Goal: Transaction & Acquisition: Book appointment/travel/reservation

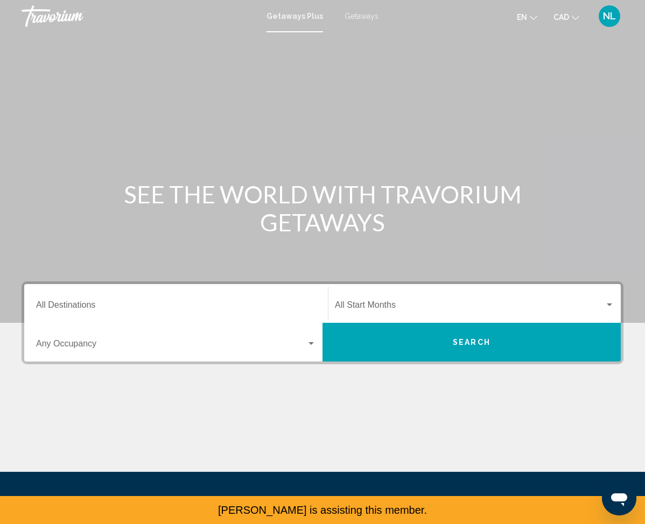
click at [170, 309] on input "Destination All Destinations" at bounding box center [176, 308] width 280 height 10
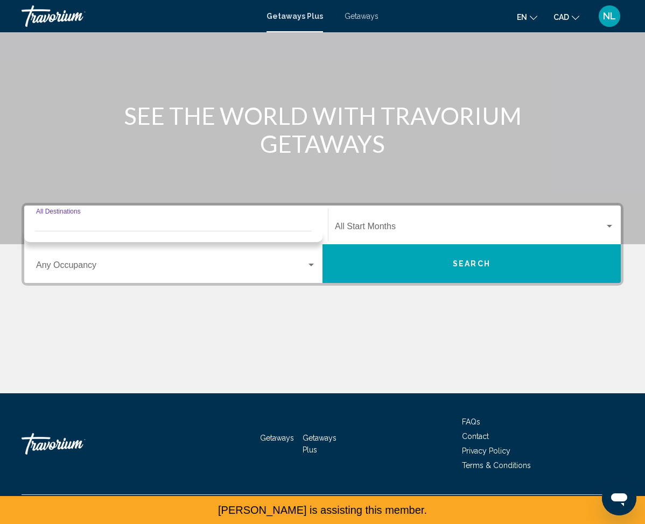
scroll to position [80, 0]
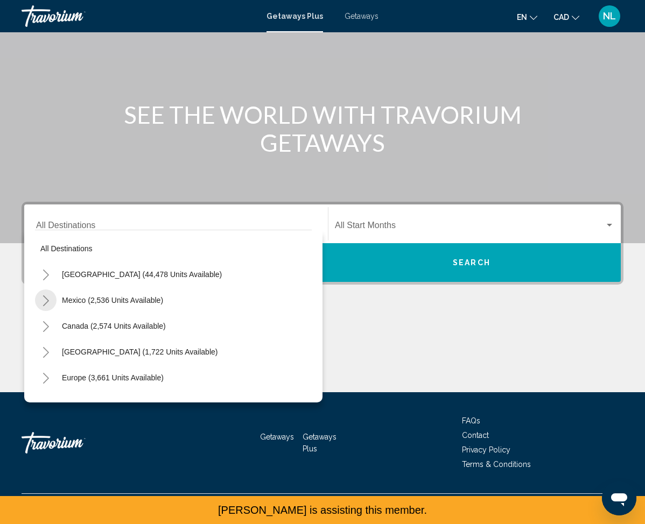
click at [47, 304] on icon "Toggle Mexico (2,536 units available)" at bounding box center [46, 301] width 8 height 11
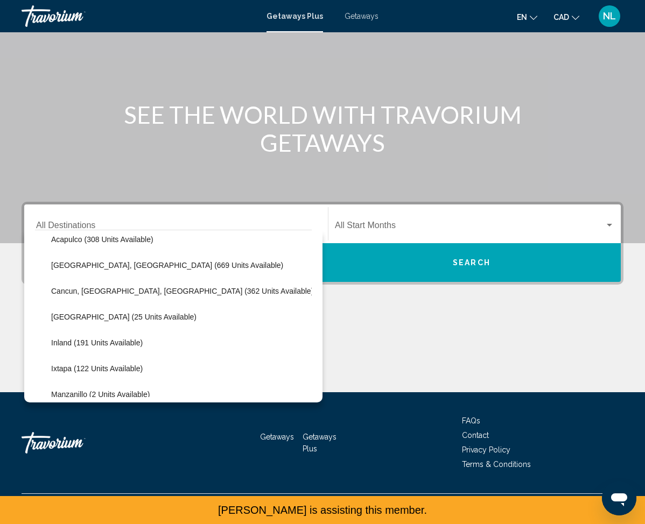
scroll to position [86, 0]
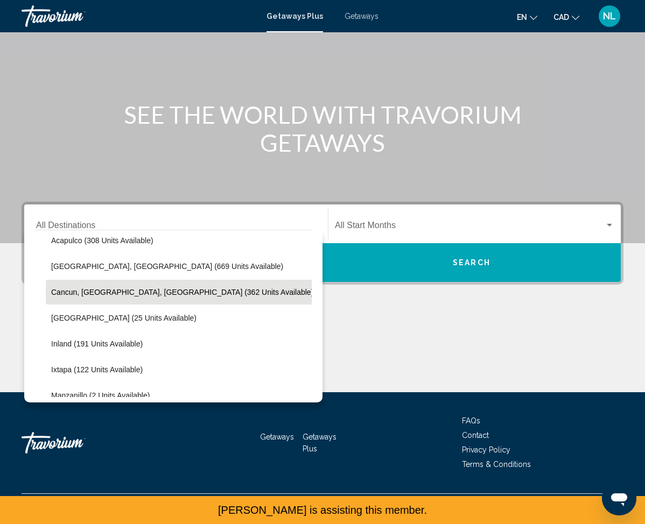
click at [153, 293] on span "Cancun, Cozumel, Riviera Maya (362 units available)" at bounding box center [182, 292] width 262 height 9
type input "**********"
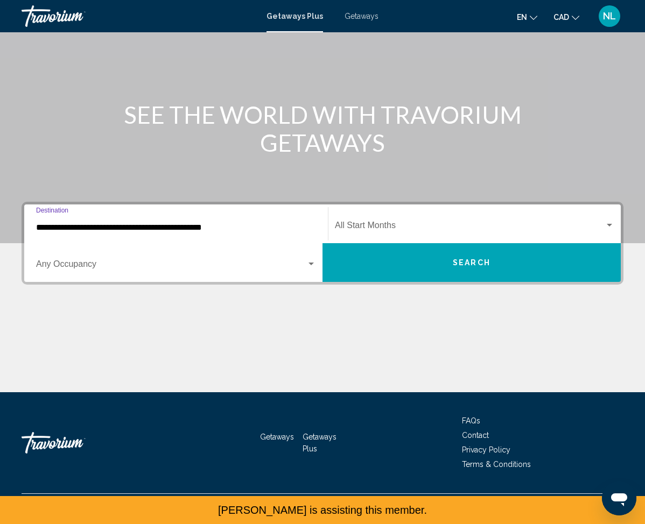
click at [272, 347] on div "Main content" at bounding box center [323, 352] width 602 height 81
click at [402, 219] on div "Start Month All Start Months" at bounding box center [474, 224] width 279 height 34
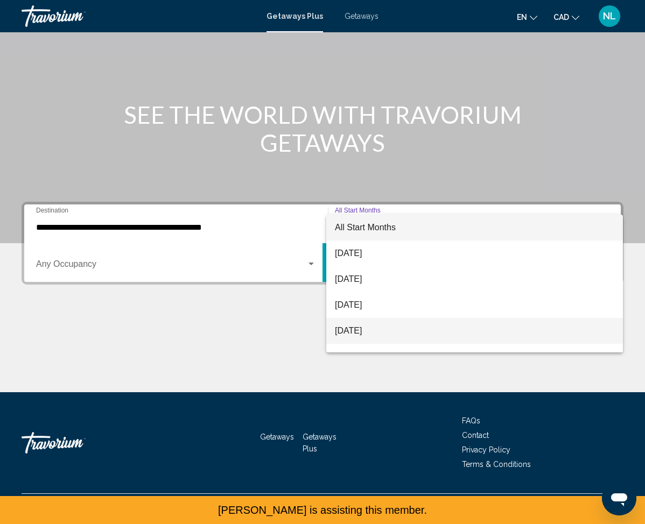
click at [369, 333] on span "November 2025" at bounding box center [474, 331] width 279 height 26
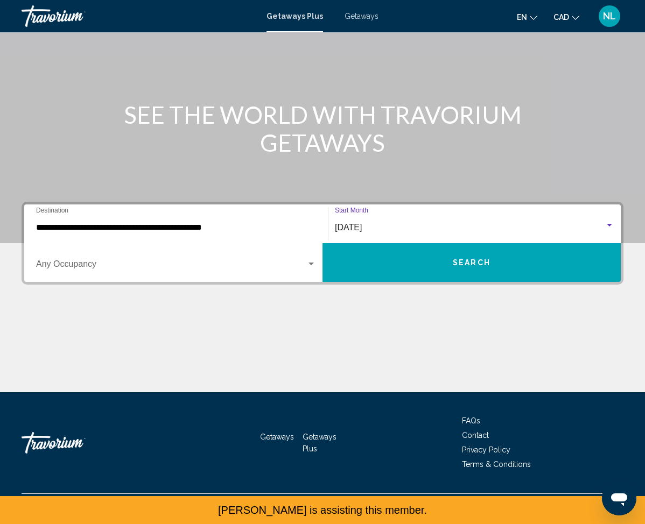
click at [401, 263] on button "Search" at bounding box center [471, 262] width 298 height 39
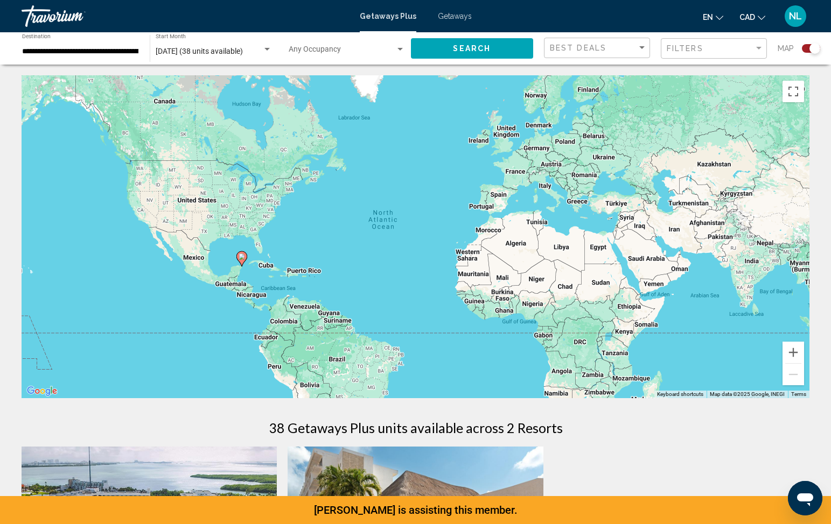
click at [467, 20] on div "Getaways Plus Getaways en English Español Français Italiano Português русский C…" at bounding box center [415, 16] width 831 height 23
click at [446, 16] on span "Getaways" at bounding box center [455, 16] width 34 height 9
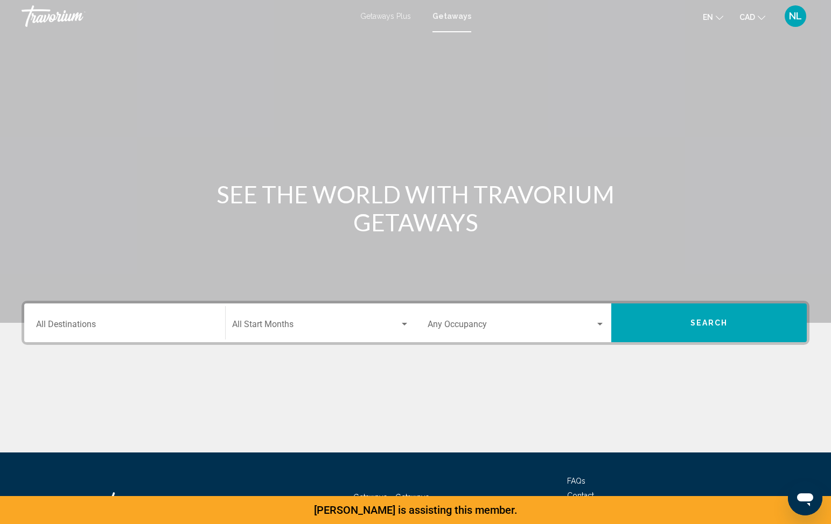
click at [162, 325] on input "Destination All Destinations" at bounding box center [124, 327] width 177 height 10
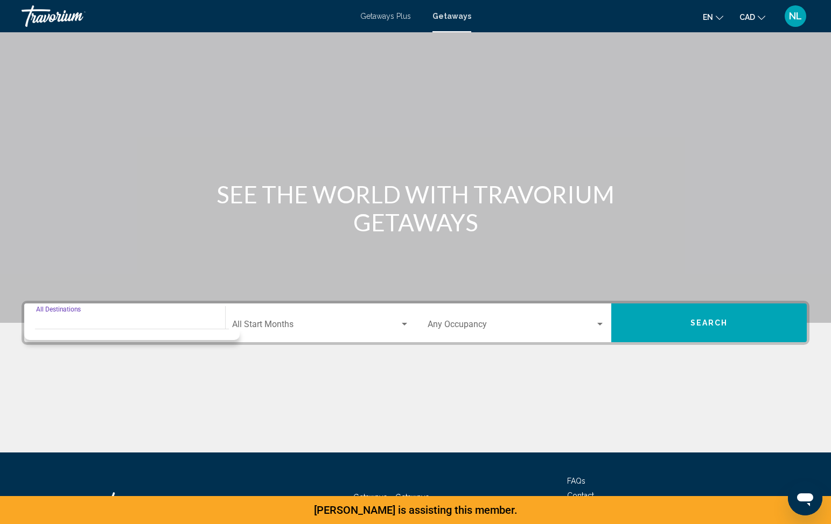
scroll to position [60, 0]
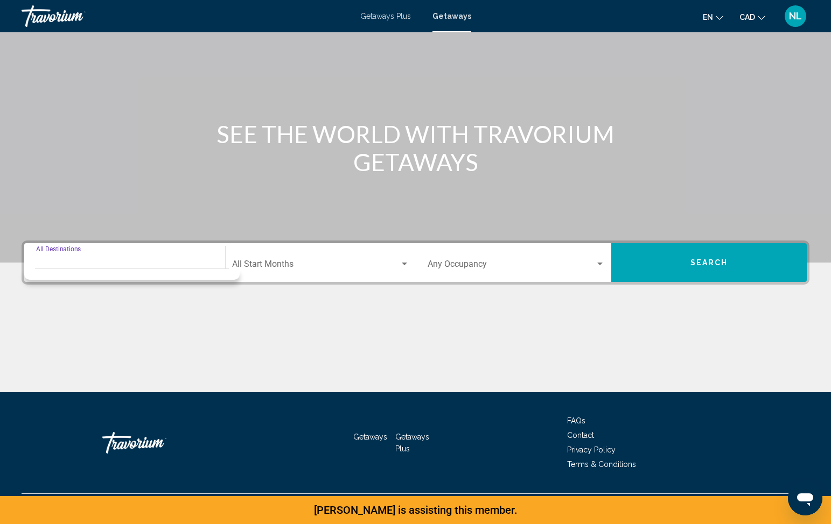
click at [125, 393] on div "Getaways Getaways Plus FAQs Contact Privacy Policy Terms & Conditions" at bounding box center [416, 442] width 788 height 101
click at [121, 272] on div "Destination All Destinations" at bounding box center [124, 263] width 177 height 34
click at [277, 318] on div "Main content" at bounding box center [416, 352] width 788 height 81
click at [294, 265] on span "Search widget" at bounding box center [315, 267] width 167 height 10
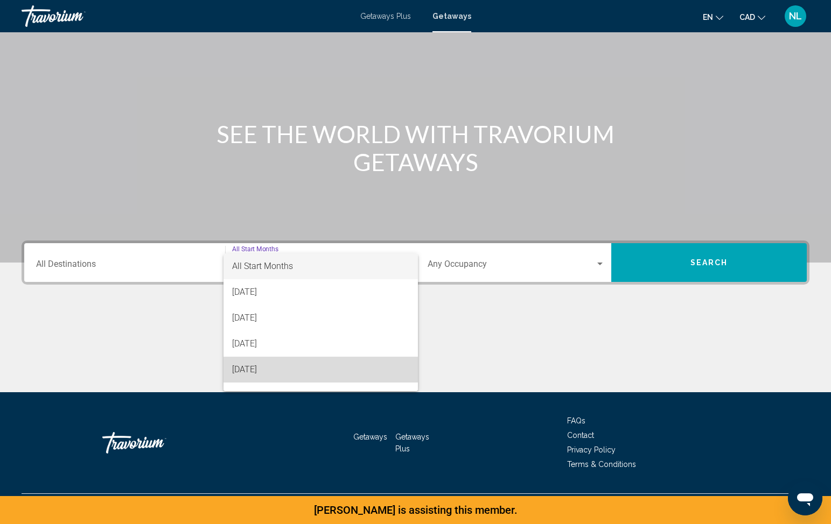
click at [277, 370] on span "November 2025" at bounding box center [320, 370] width 177 height 26
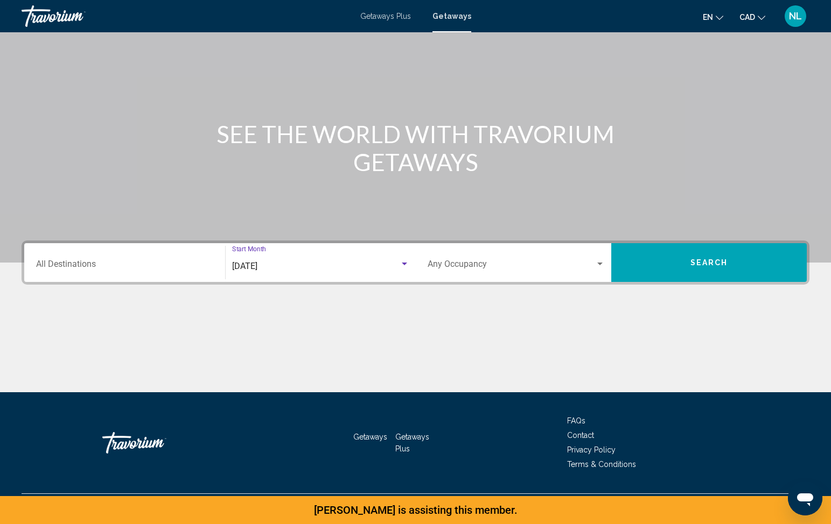
click at [644, 265] on span "Search" at bounding box center [709, 263] width 38 height 9
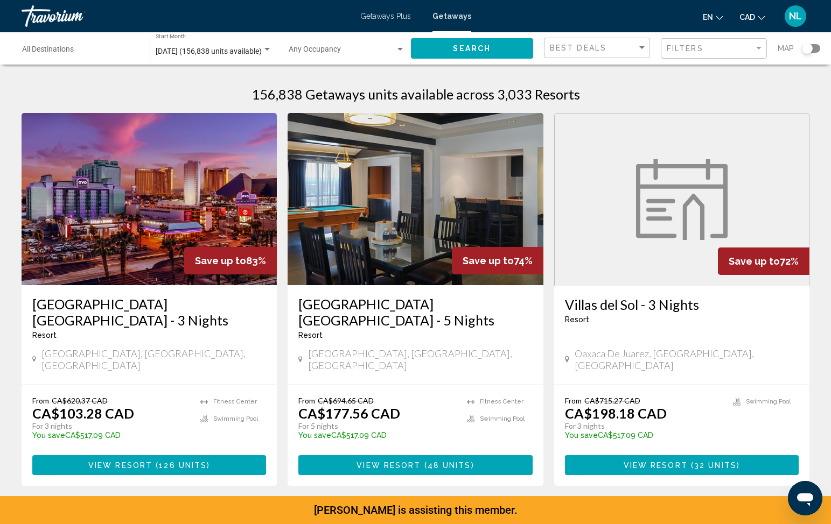
click at [644, 54] on div "Filters" at bounding box center [714, 49] width 97 height 20
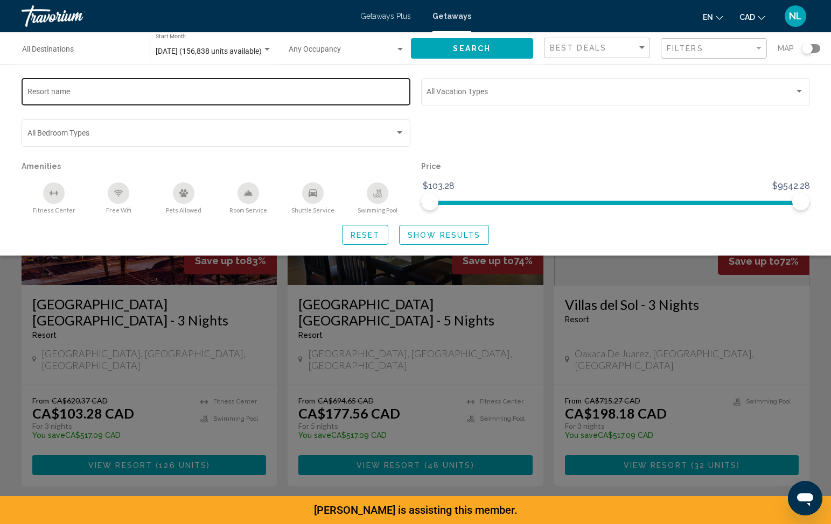
click at [214, 88] on div "Resort name" at bounding box center [215, 91] width 377 height 30
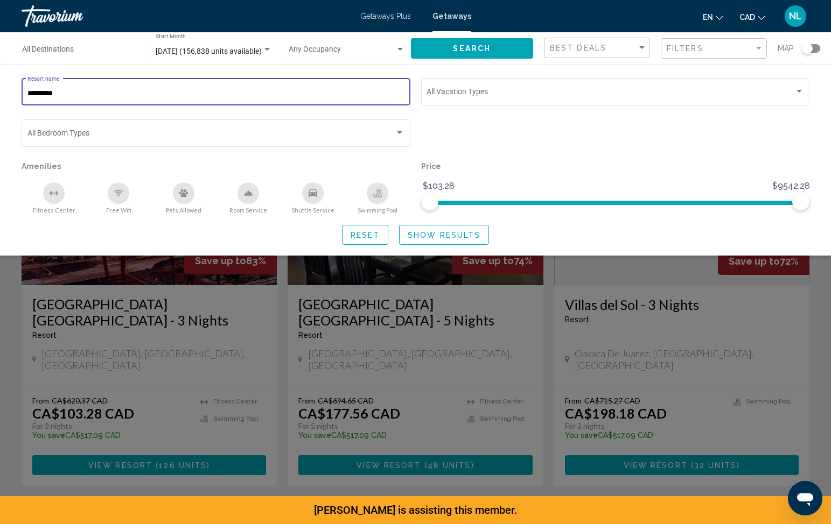
type input "*********"
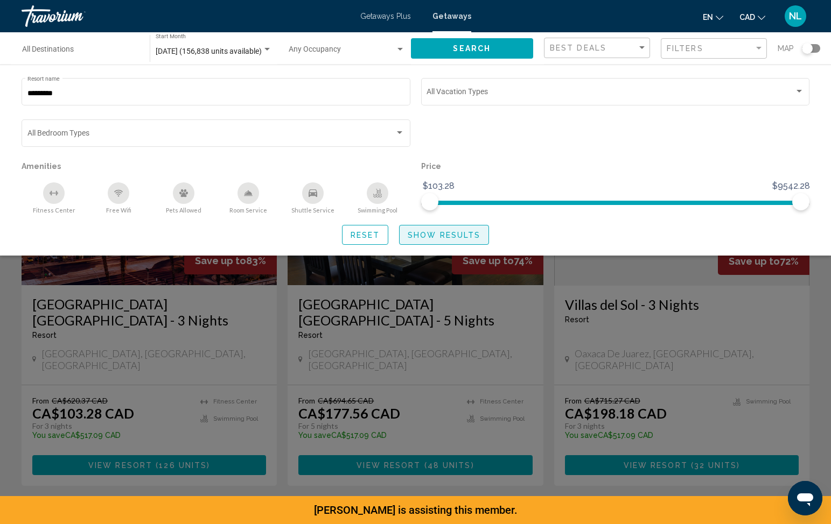
click at [458, 235] on span "Show Results" at bounding box center [443, 235] width 73 height 9
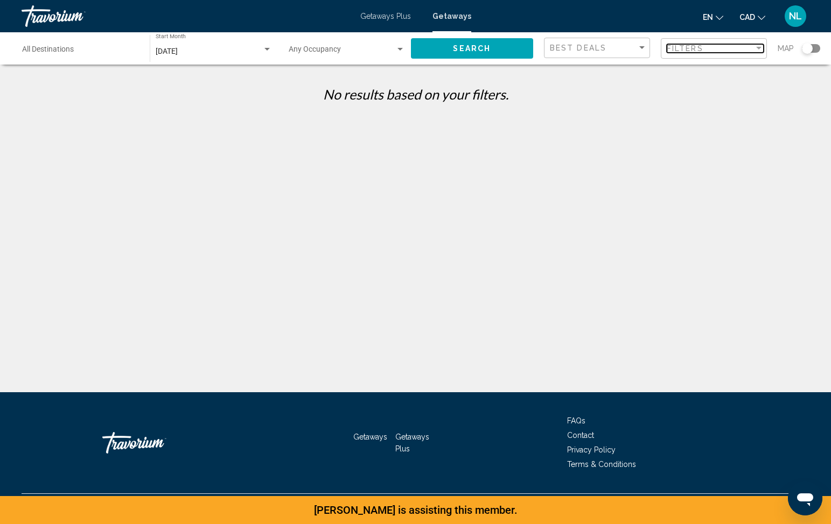
click at [644, 47] on div "Filters" at bounding box center [709, 48] width 87 height 9
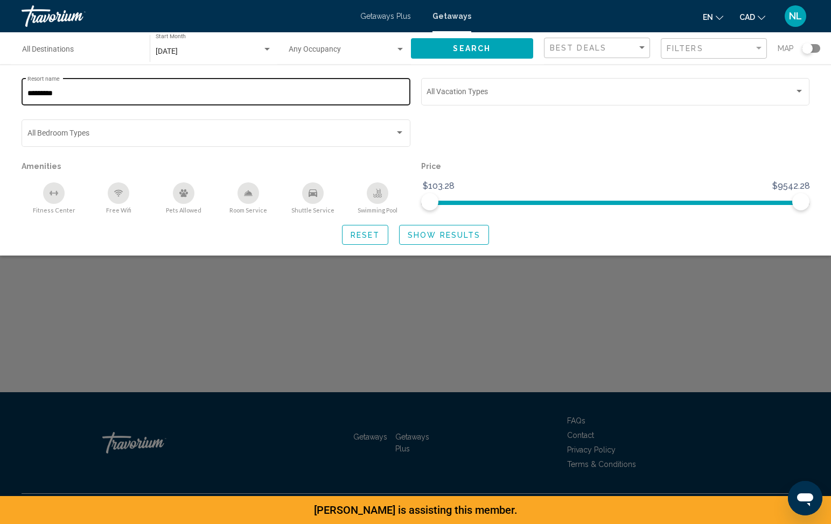
click at [198, 79] on div "********* Resort name" at bounding box center [215, 91] width 377 height 30
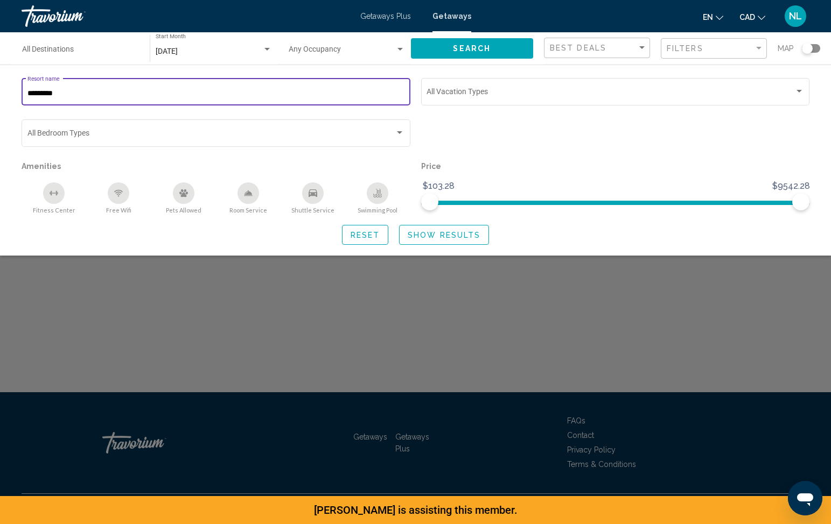
click at [182, 89] on div "********* Resort name" at bounding box center [215, 91] width 377 height 30
click at [67, 52] on input "Destination All Destinations" at bounding box center [80, 51] width 117 height 9
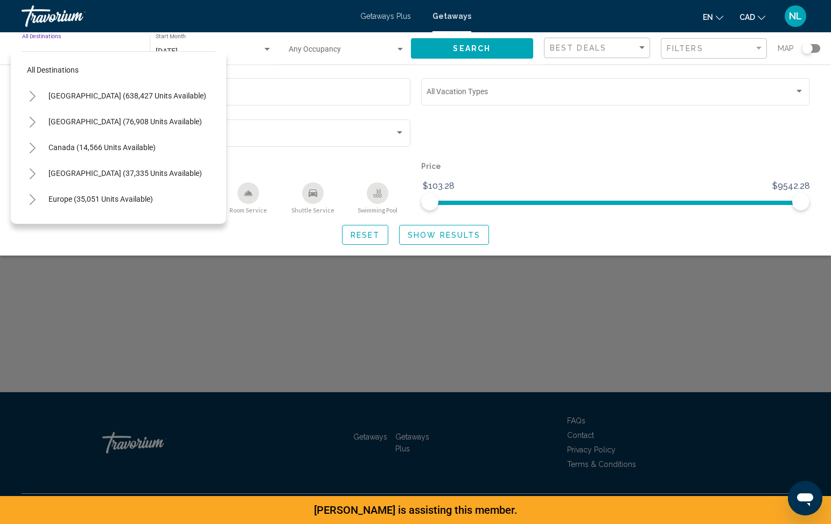
click at [36, 117] on icon "Toggle Mexico (76,908 units available)" at bounding box center [33, 122] width 8 height 11
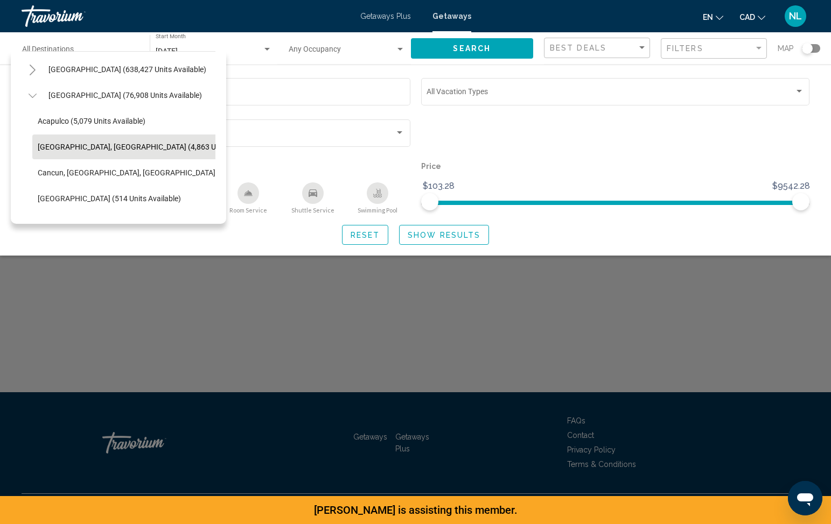
scroll to position [25, 0]
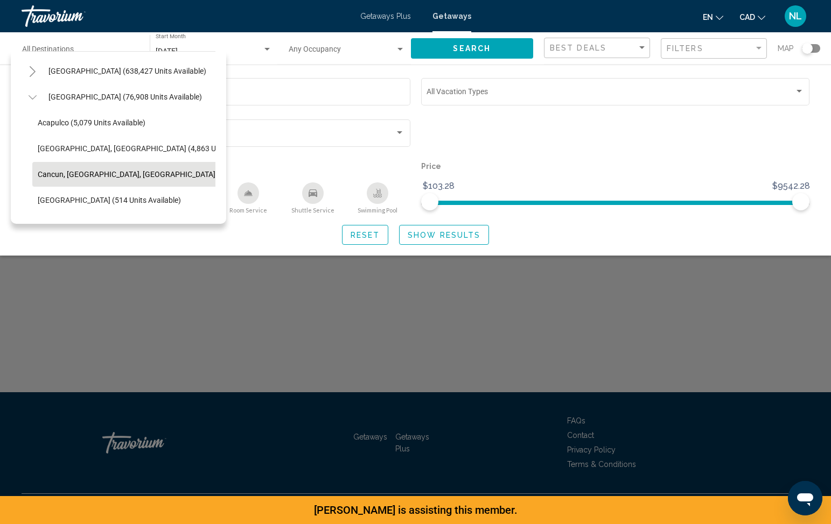
click at [88, 182] on button "Cancun, Cozumel, Riviera Maya (36,060 units available)" at bounding box center [166, 174] width 269 height 25
type input "**********"
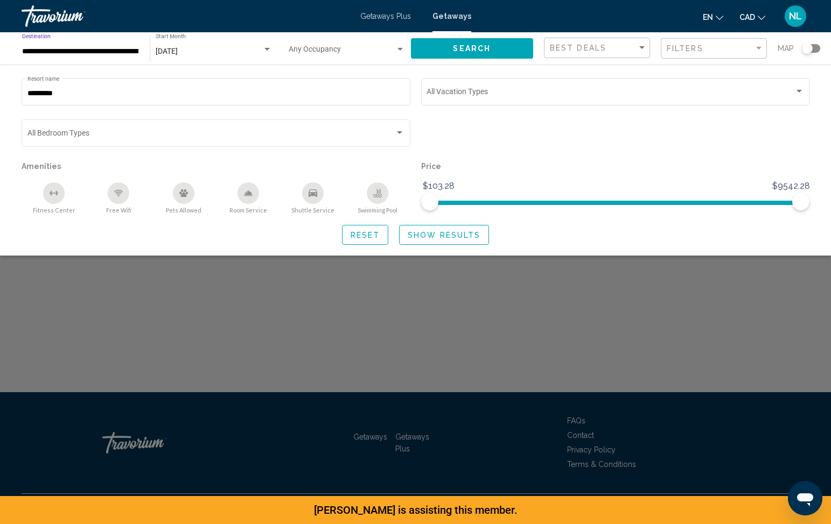
click at [461, 240] on button "Show Results" at bounding box center [444, 235] width 90 height 20
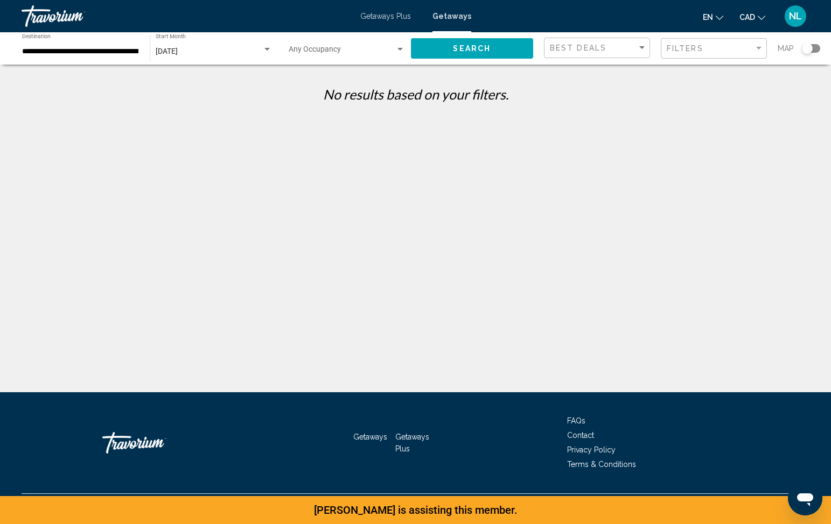
click at [316, 172] on div "**********" at bounding box center [415, 271] width 831 height 392
click at [340, 147] on div "**********" at bounding box center [415, 271] width 831 height 392
click at [644, 55] on div "Filters" at bounding box center [714, 49] width 97 height 20
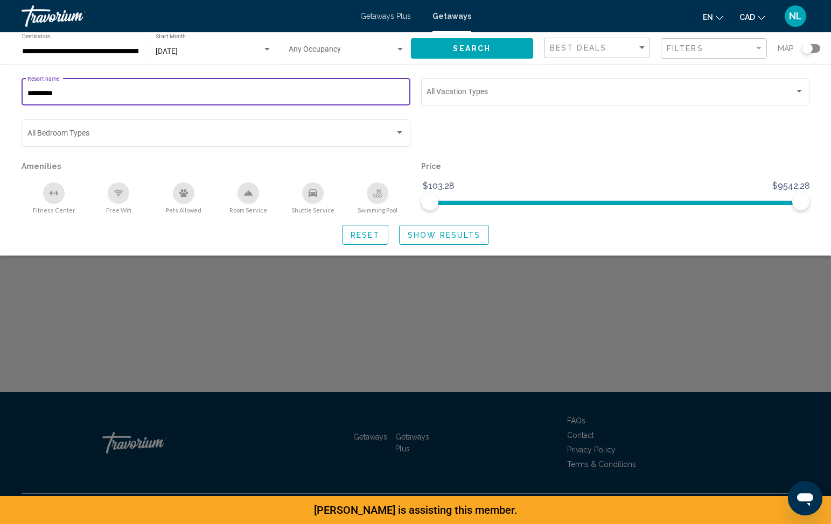
drag, startPoint x: 87, startPoint y: 90, endPoint x: 78, endPoint y: 76, distance: 16.4
click at [78, 76] on div "********* Resort name" at bounding box center [215, 91] width 377 height 30
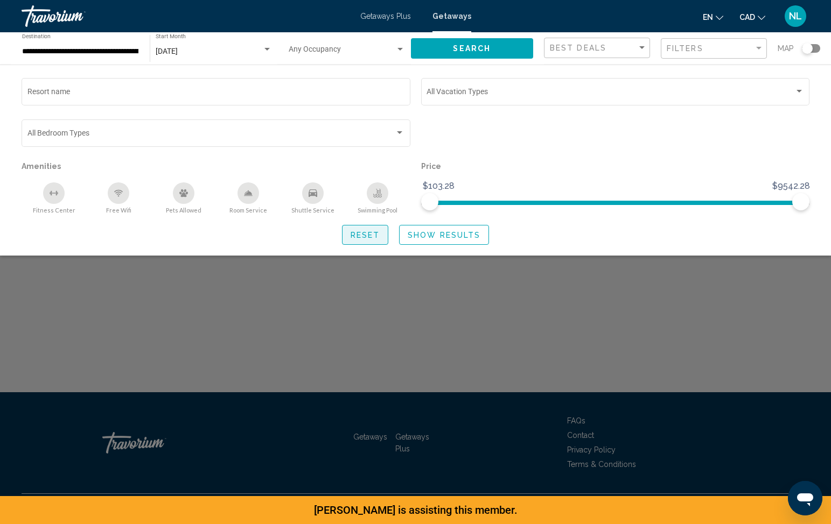
click at [363, 236] on span "Reset" at bounding box center [365, 235] width 30 height 9
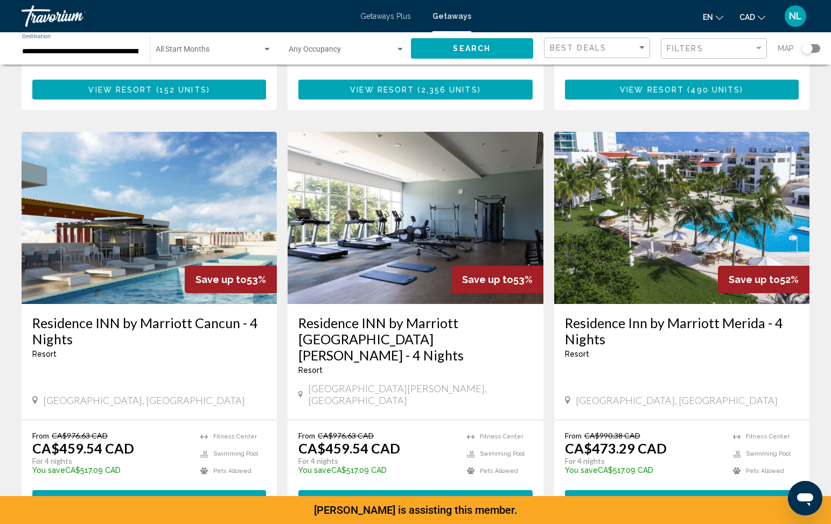
scroll to position [1294, 0]
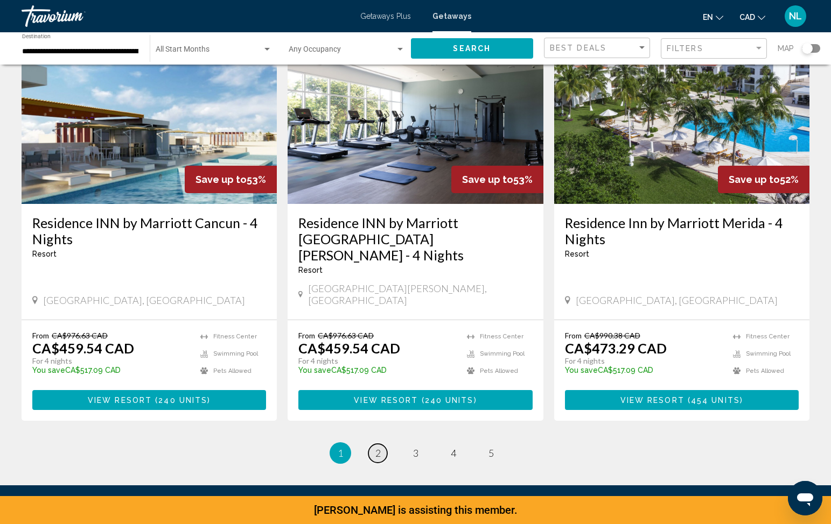
click at [382, 444] on link "page 2" at bounding box center [377, 453] width 19 height 19
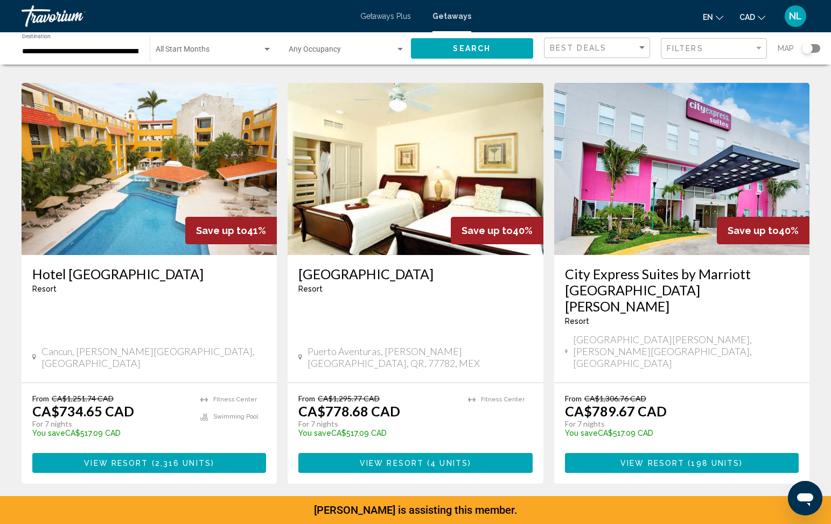
scroll to position [1278, 0]
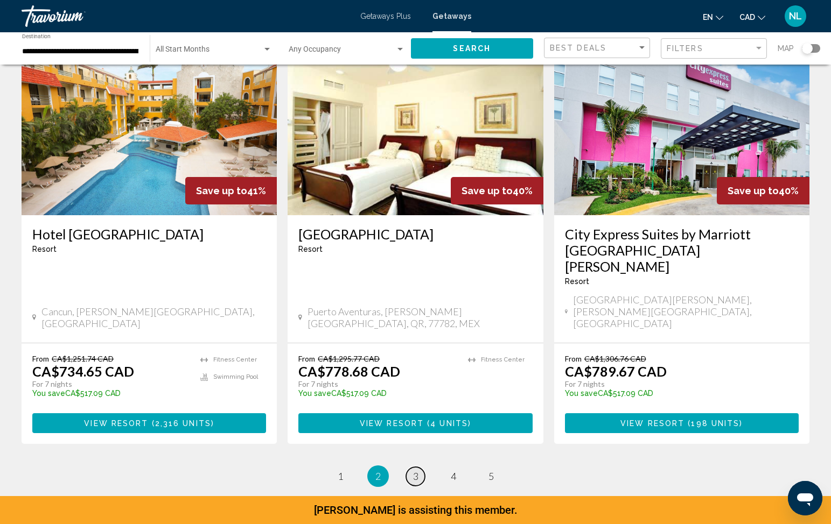
click at [416, 470] on span "3" at bounding box center [415, 476] width 5 height 12
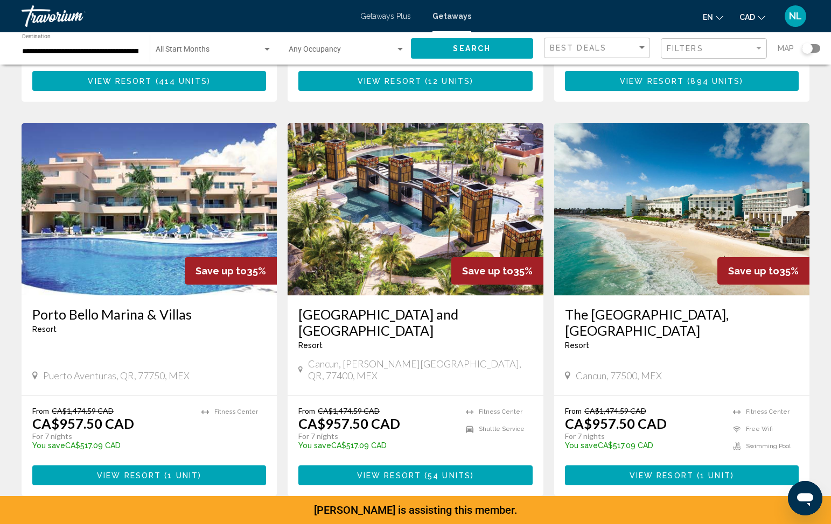
scroll to position [1294, 0]
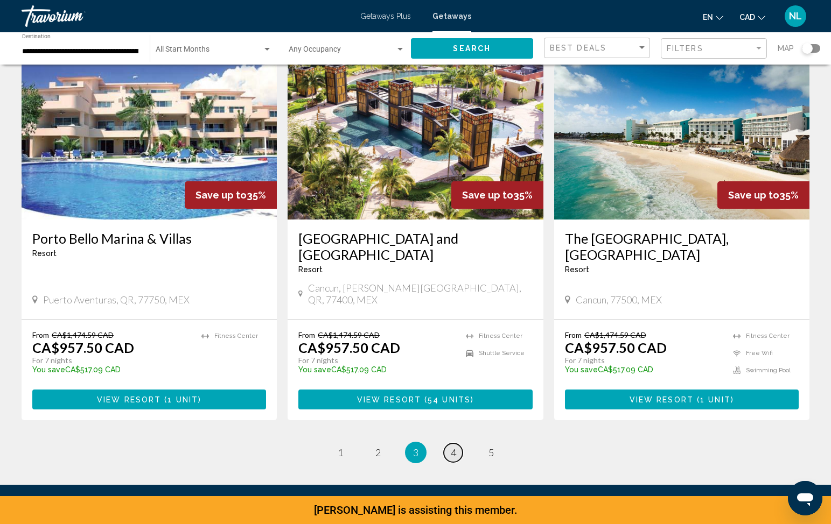
click at [452, 447] on span "4" at bounding box center [453, 453] width 5 height 12
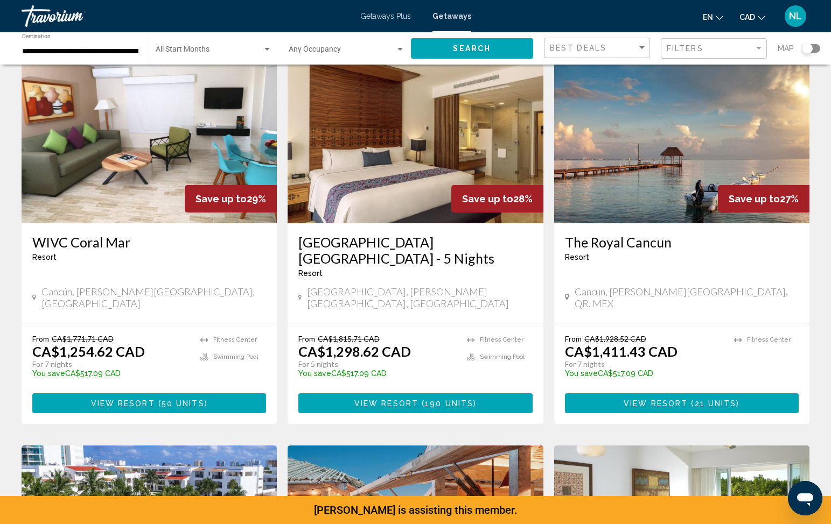
scroll to position [1278, 0]
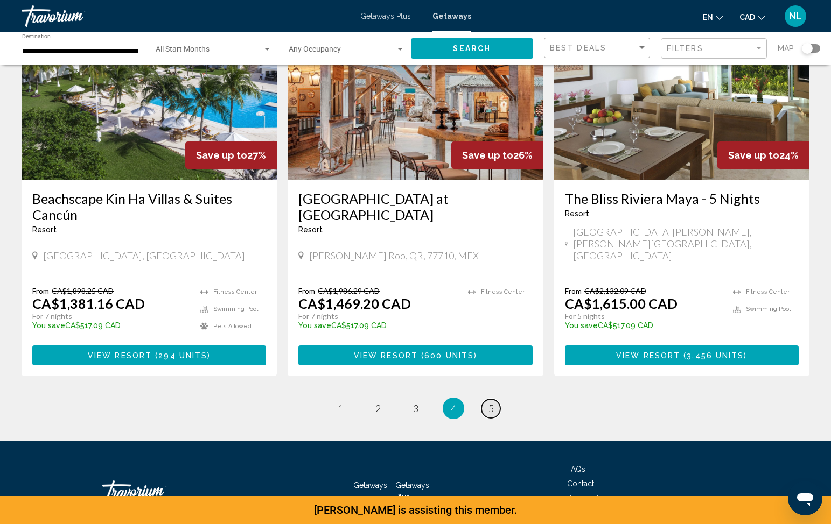
click at [495, 399] on link "page 5" at bounding box center [490, 408] width 19 height 19
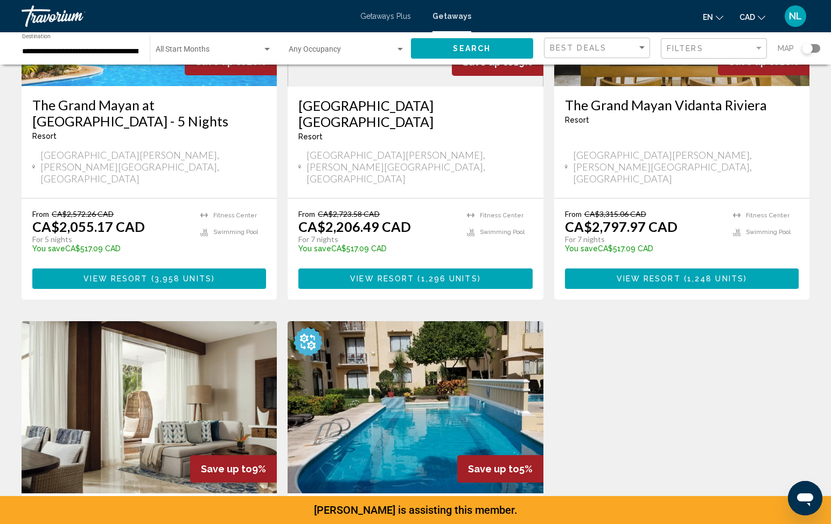
scroll to position [895, 0]
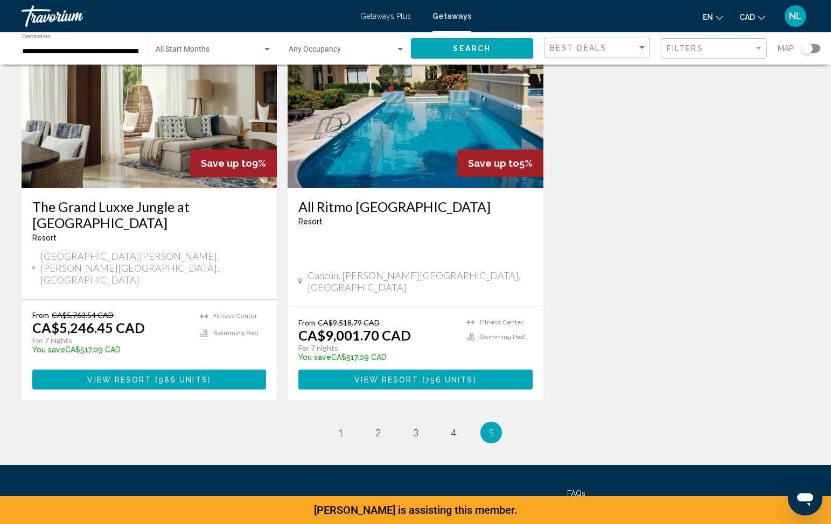
click at [644, 23] on div "NL" at bounding box center [795, 16] width 22 height 22
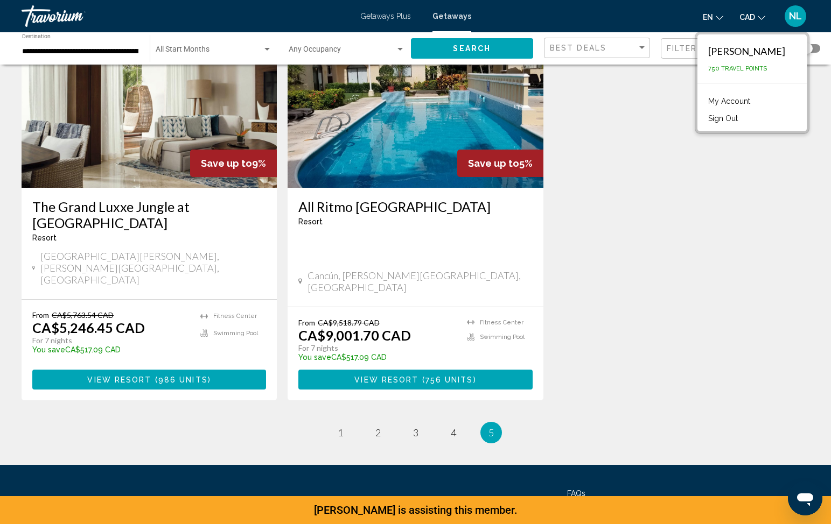
click at [644, 122] on button "Sign Out" at bounding box center [722, 118] width 40 height 14
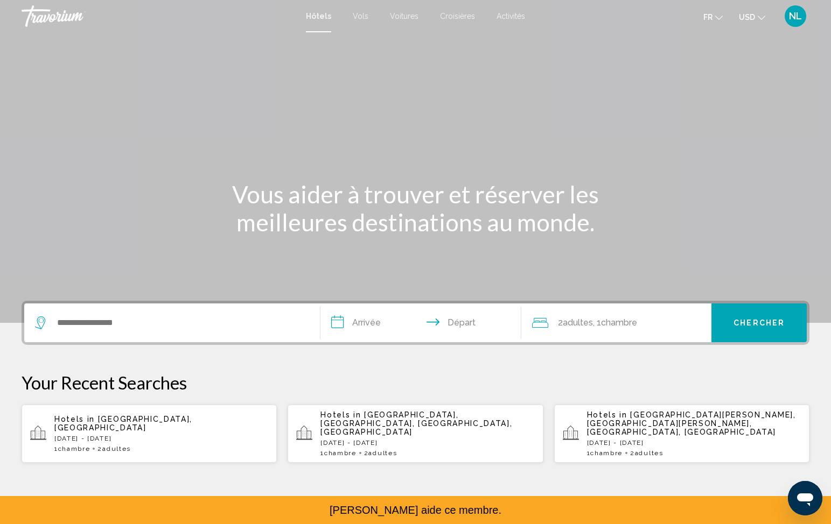
click at [144, 418] on span "[GEOGRAPHIC_DATA], [GEOGRAPHIC_DATA]" at bounding box center [123, 423] width 138 height 17
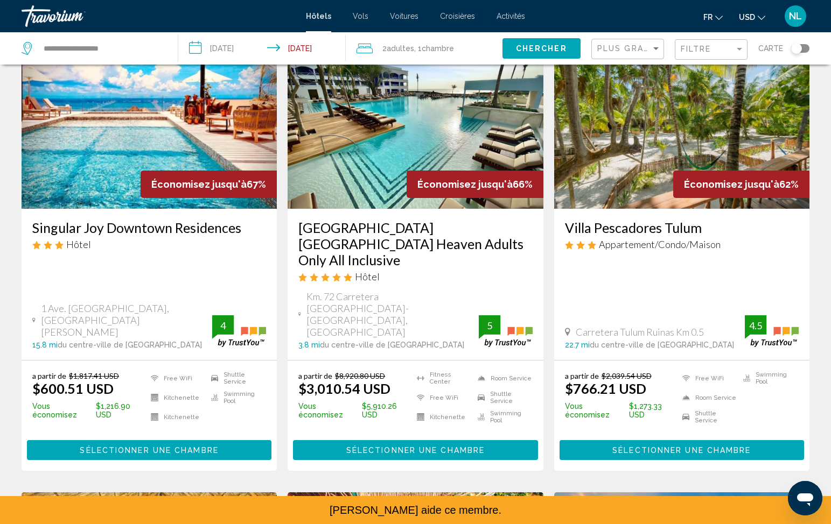
scroll to position [65, 0]
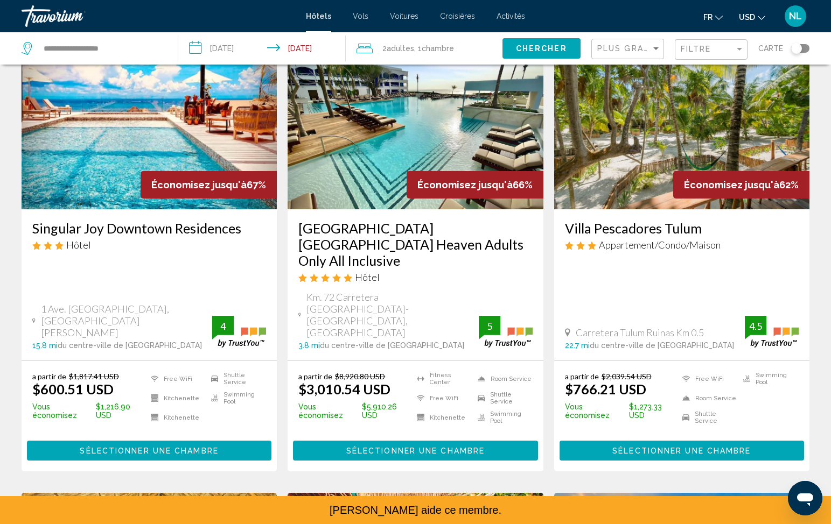
click at [366, 447] on span "Sélectionner une chambre" at bounding box center [415, 451] width 138 height 9
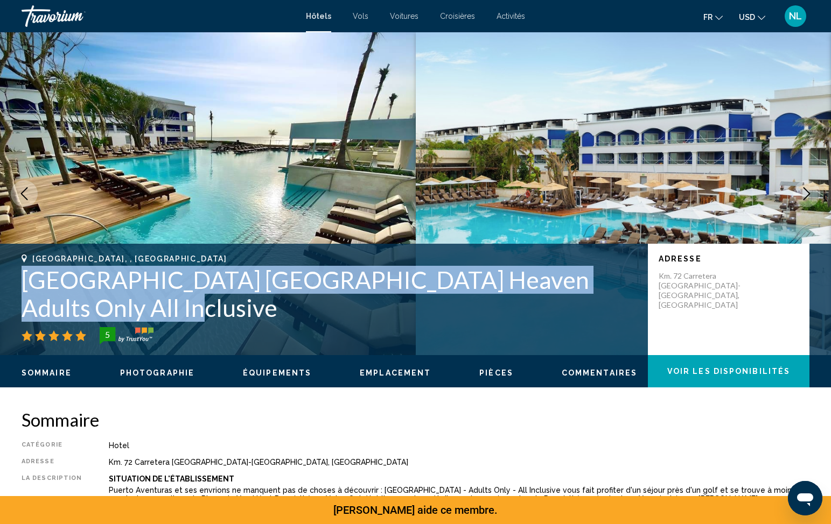
drag, startPoint x: 116, startPoint y: 307, endPoint x: 23, endPoint y: 280, distance: 97.1
click at [23, 280] on h1 "[GEOGRAPHIC_DATA] [GEOGRAPHIC_DATA] Heaven Adults Only All Inclusive" at bounding box center [329, 294] width 615 height 56
drag, startPoint x: 23, startPoint y: 280, endPoint x: 229, endPoint y: 317, distance: 209.4
click at [229, 317] on h1 "[GEOGRAPHIC_DATA] [GEOGRAPHIC_DATA] Heaven Adults Only All Inclusive" at bounding box center [329, 294] width 615 height 56
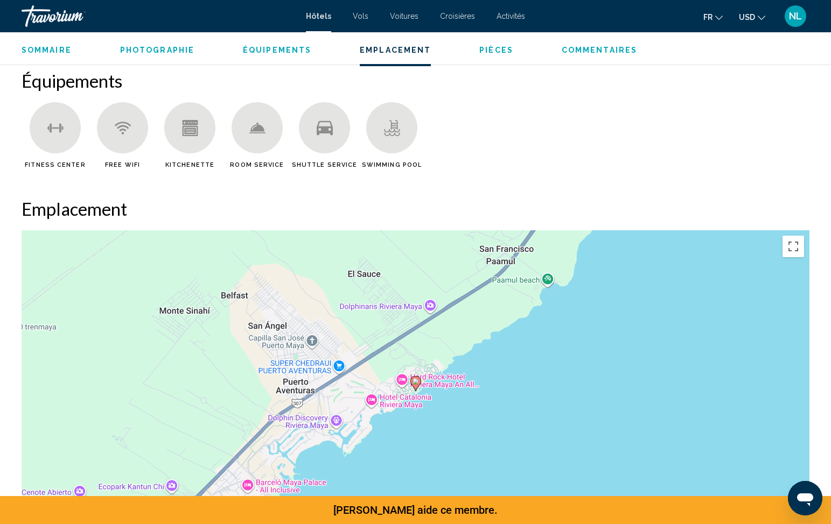
scroll to position [1135, 0]
